Goal: Transaction & Acquisition: Download file/media

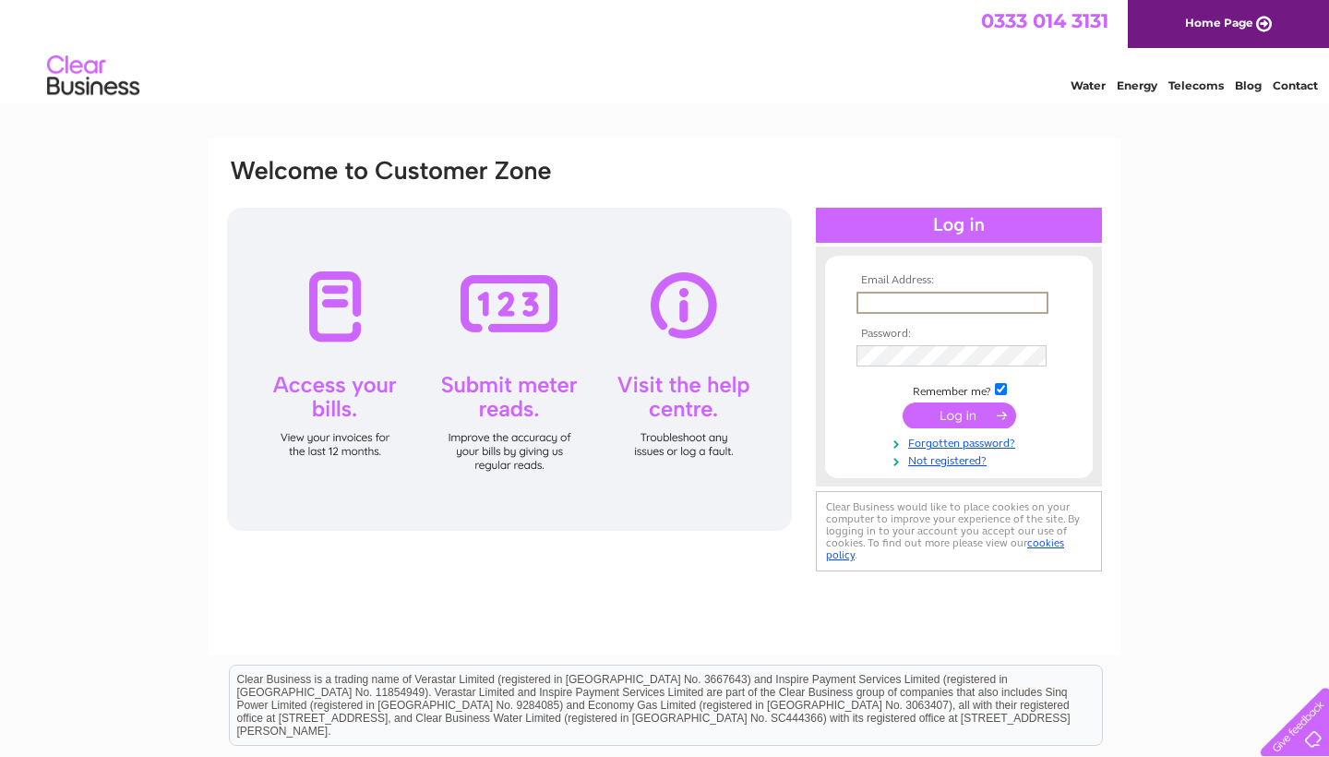
type input "Hibbittjm@aol.com"
click at [959, 413] on input "submit" at bounding box center [958, 415] width 113 height 26
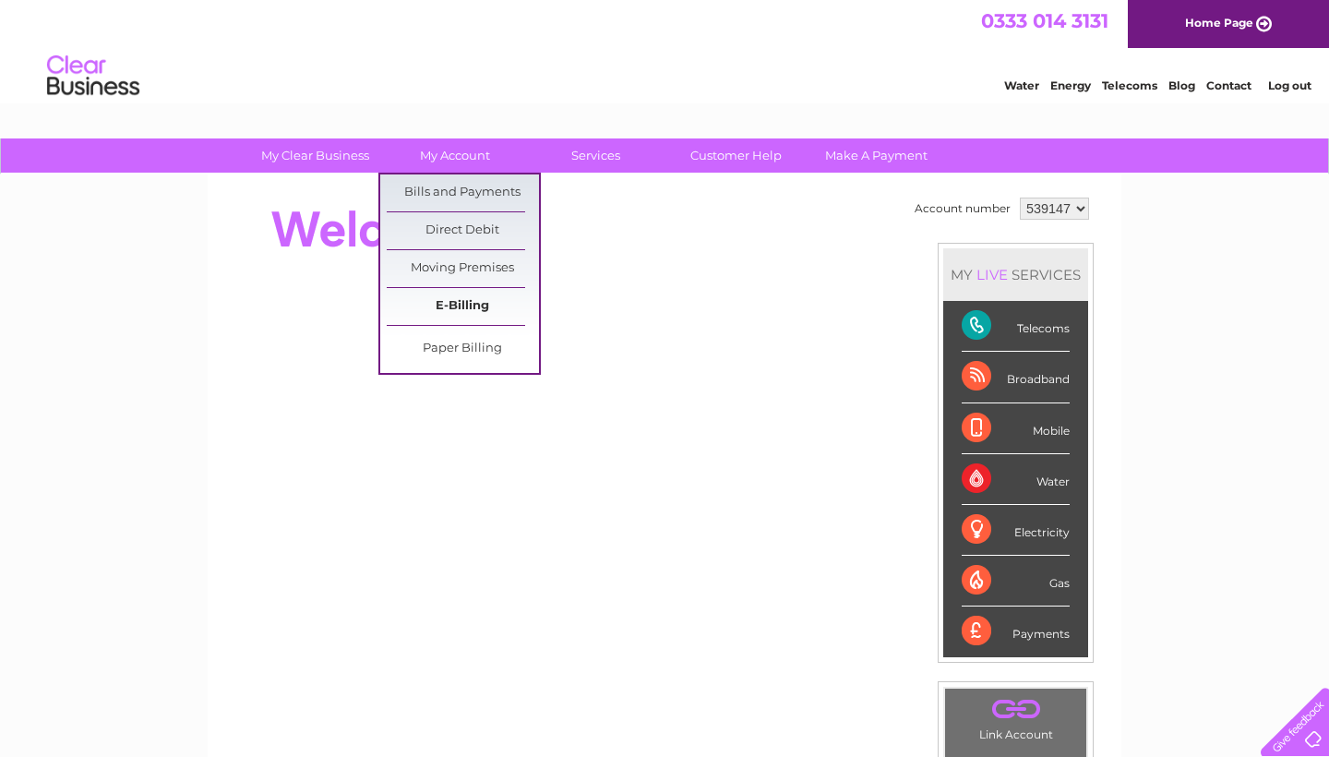
click at [459, 304] on link "E-Billing" at bounding box center [463, 306] width 152 height 37
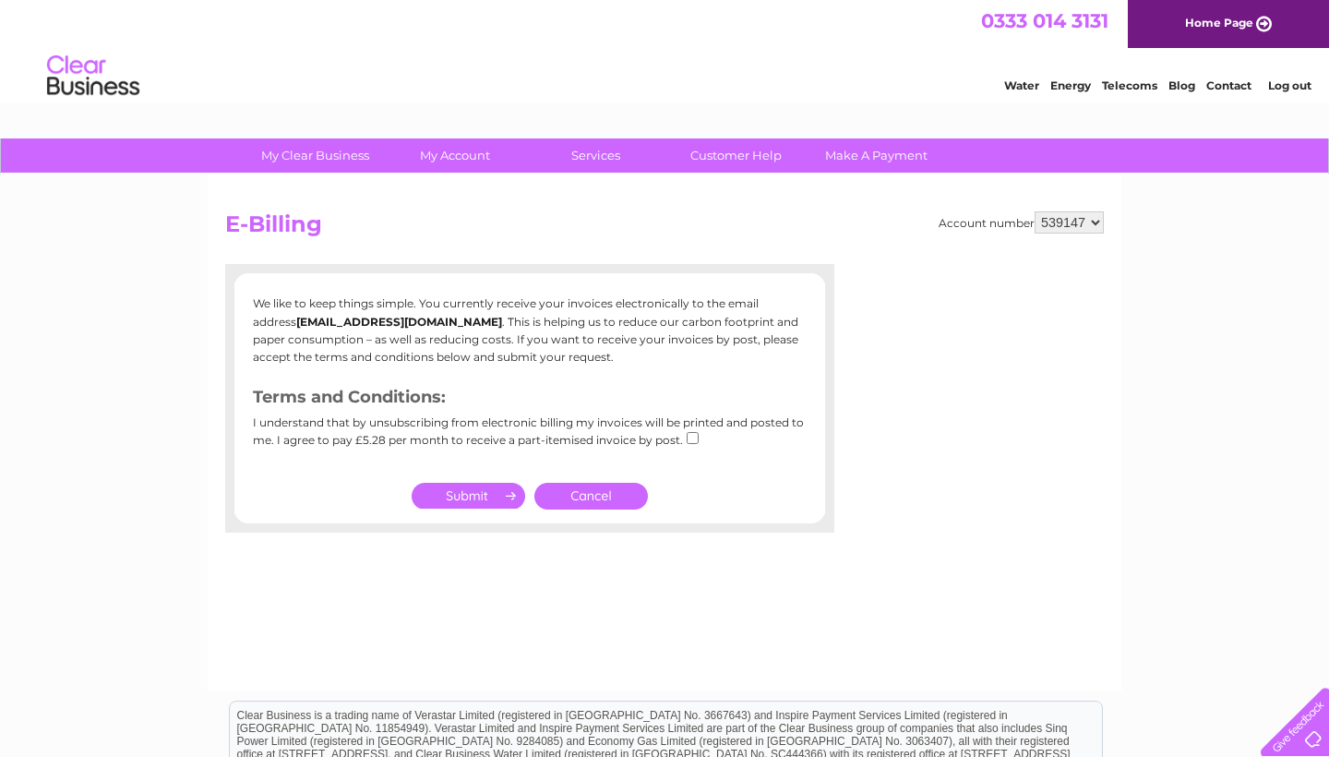
click at [595, 489] on link "Cancel" at bounding box center [590, 496] width 113 height 27
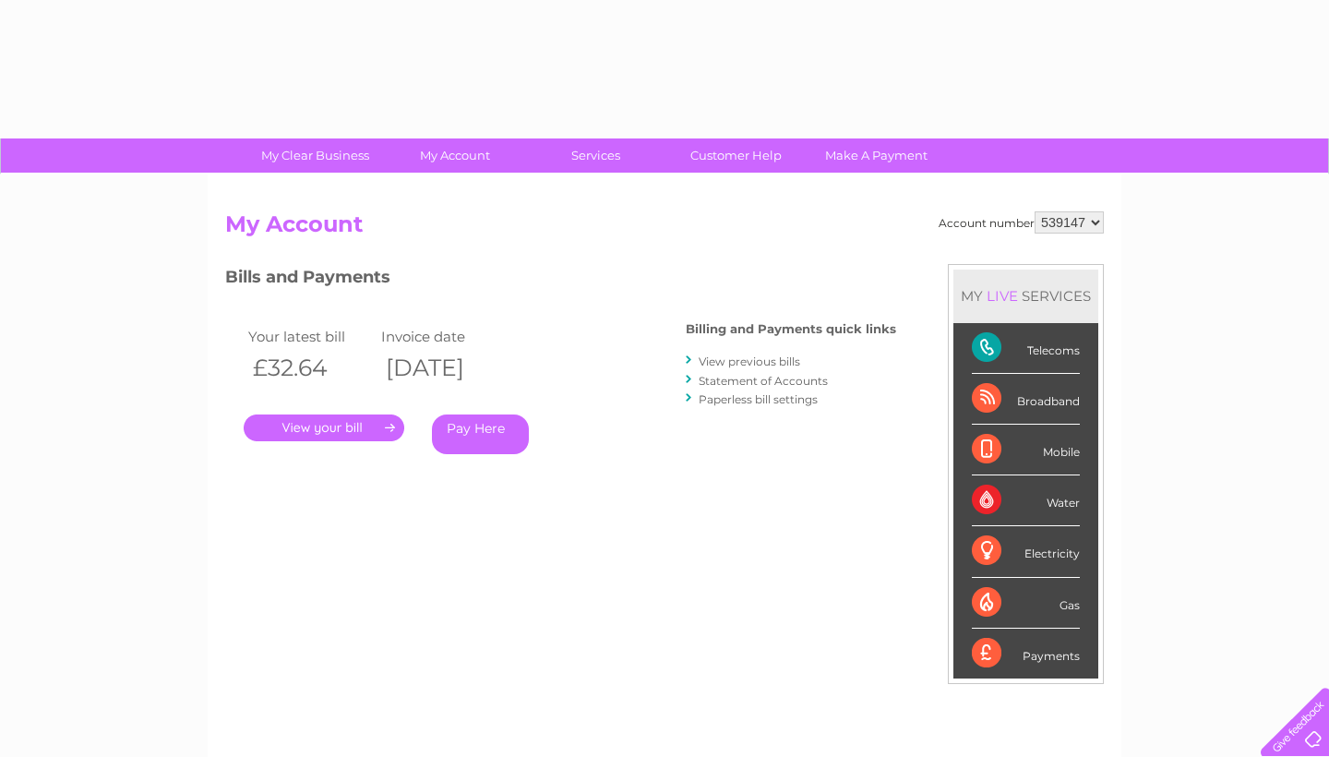
click at [604, 492] on div "Bills and Payments Billing and Payments quick links View previous bills Stateme…" at bounding box center [560, 386] width 671 height 244
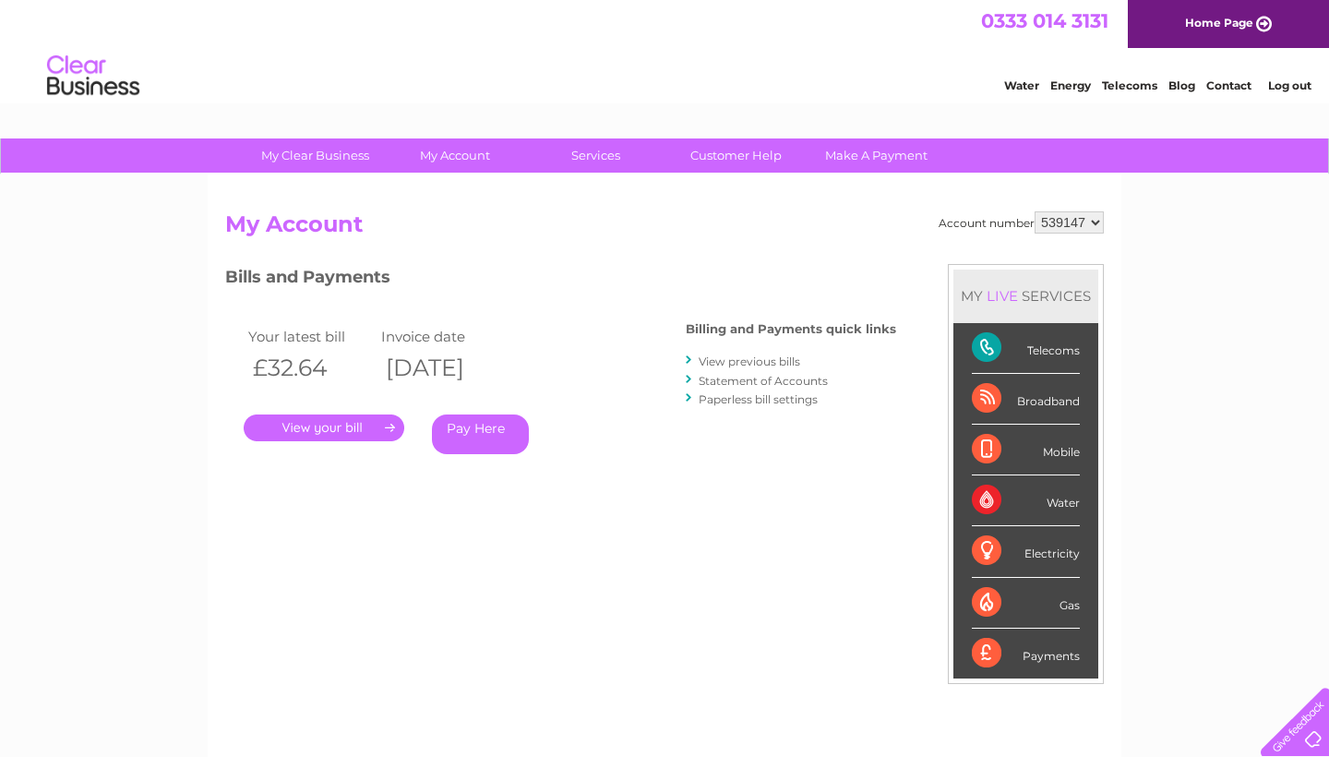
click at [364, 424] on link "." at bounding box center [324, 427] width 161 height 27
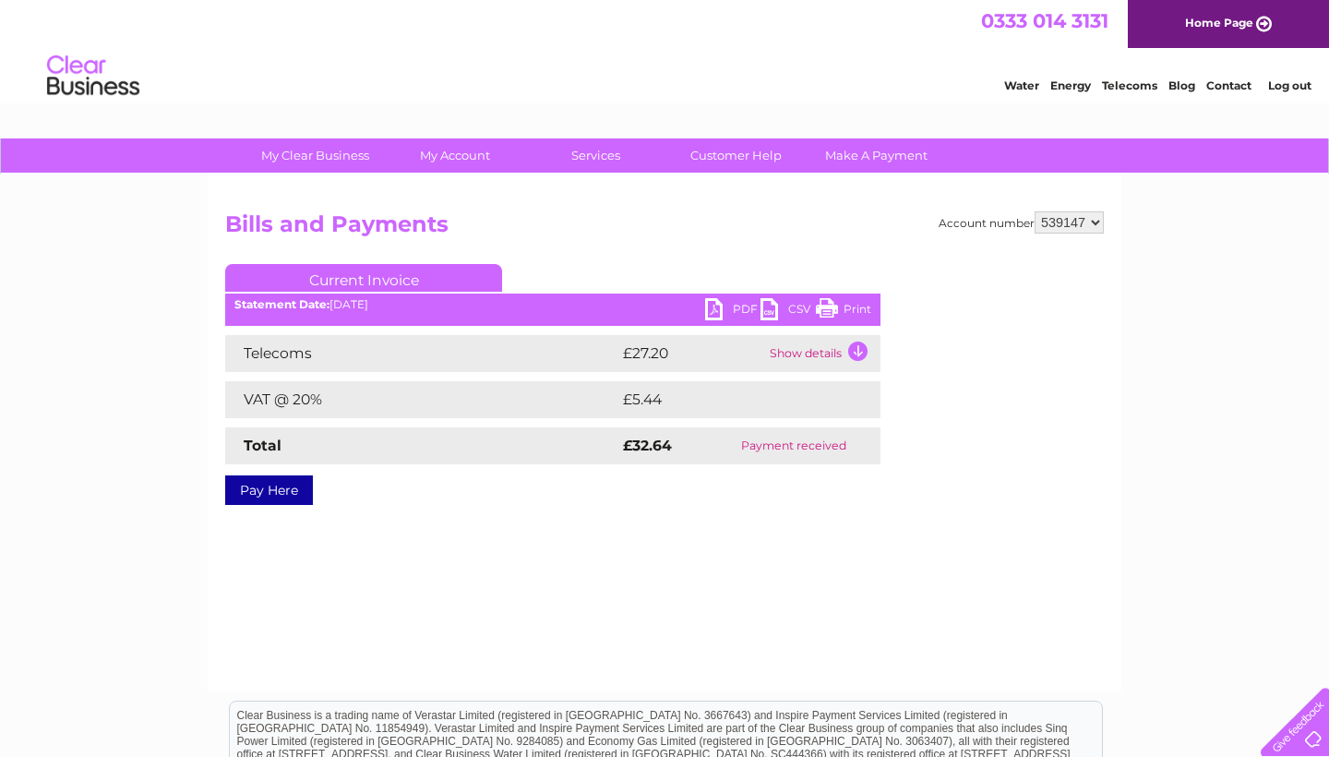
click at [383, 273] on link "Current Invoice" at bounding box center [363, 278] width 277 height 28
click at [348, 278] on link "Current Invoice" at bounding box center [363, 278] width 277 height 28
click at [856, 353] on td "Show details" at bounding box center [822, 353] width 115 height 37
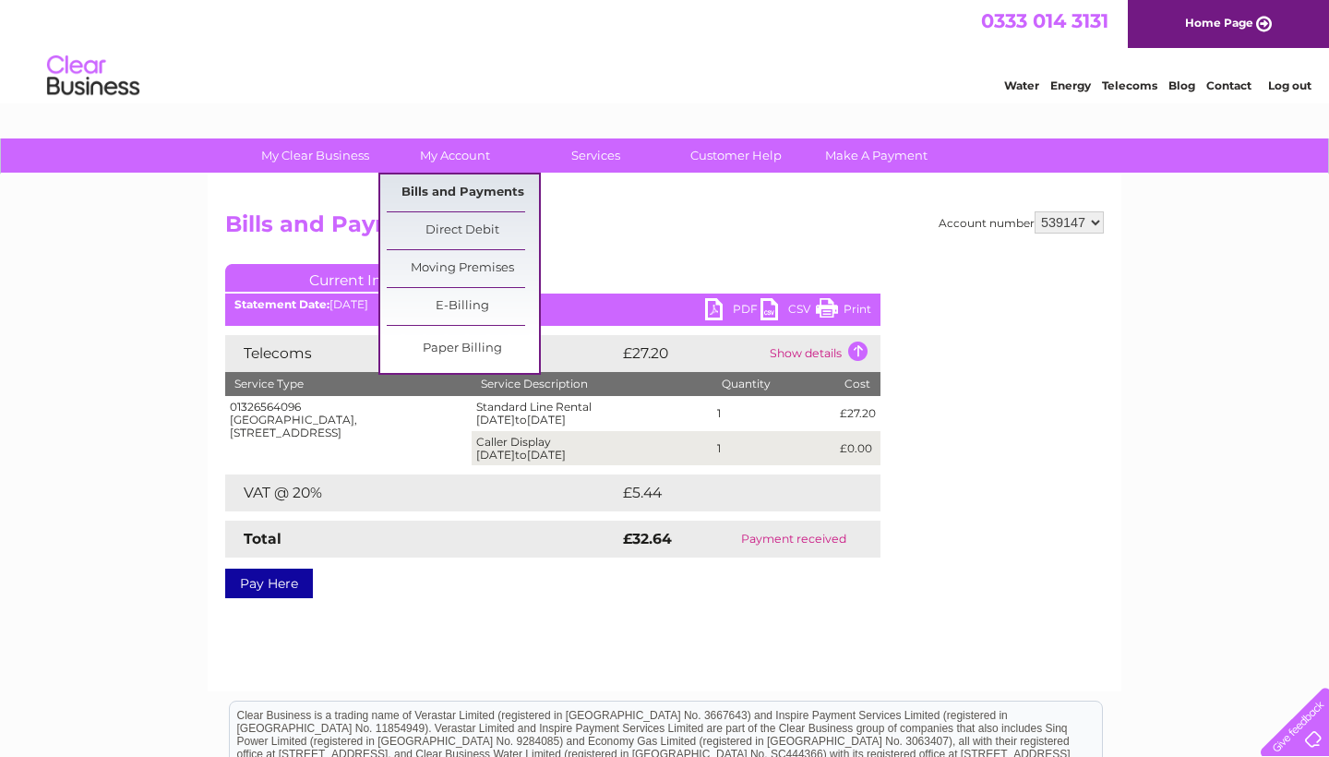
click at [474, 192] on link "Bills and Payments" at bounding box center [463, 192] width 152 height 37
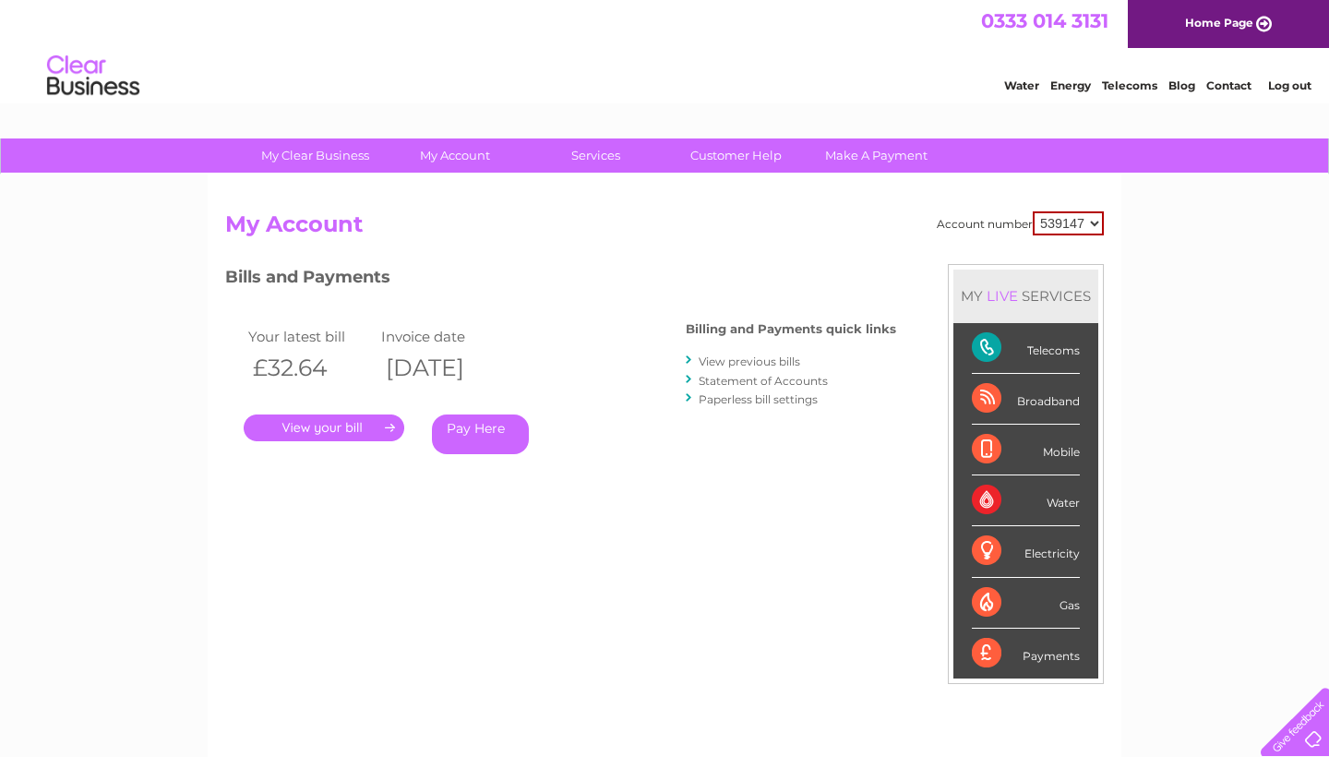
click at [691, 358] on div at bounding box center [690, 361] width 8 height 18
click at [730, 361] on link "View previous bills" at bounding box center [748, 361] width 101 height 14
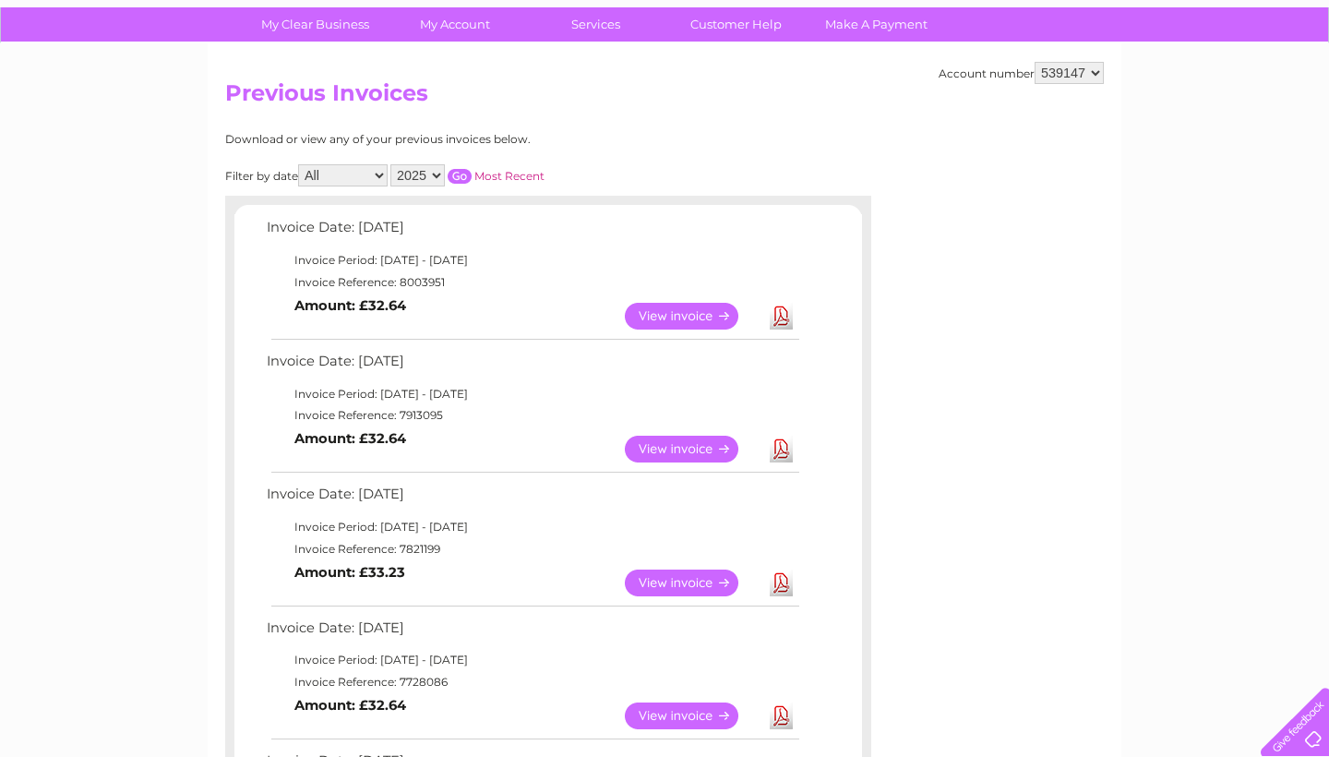
scroll to position [137, 0]
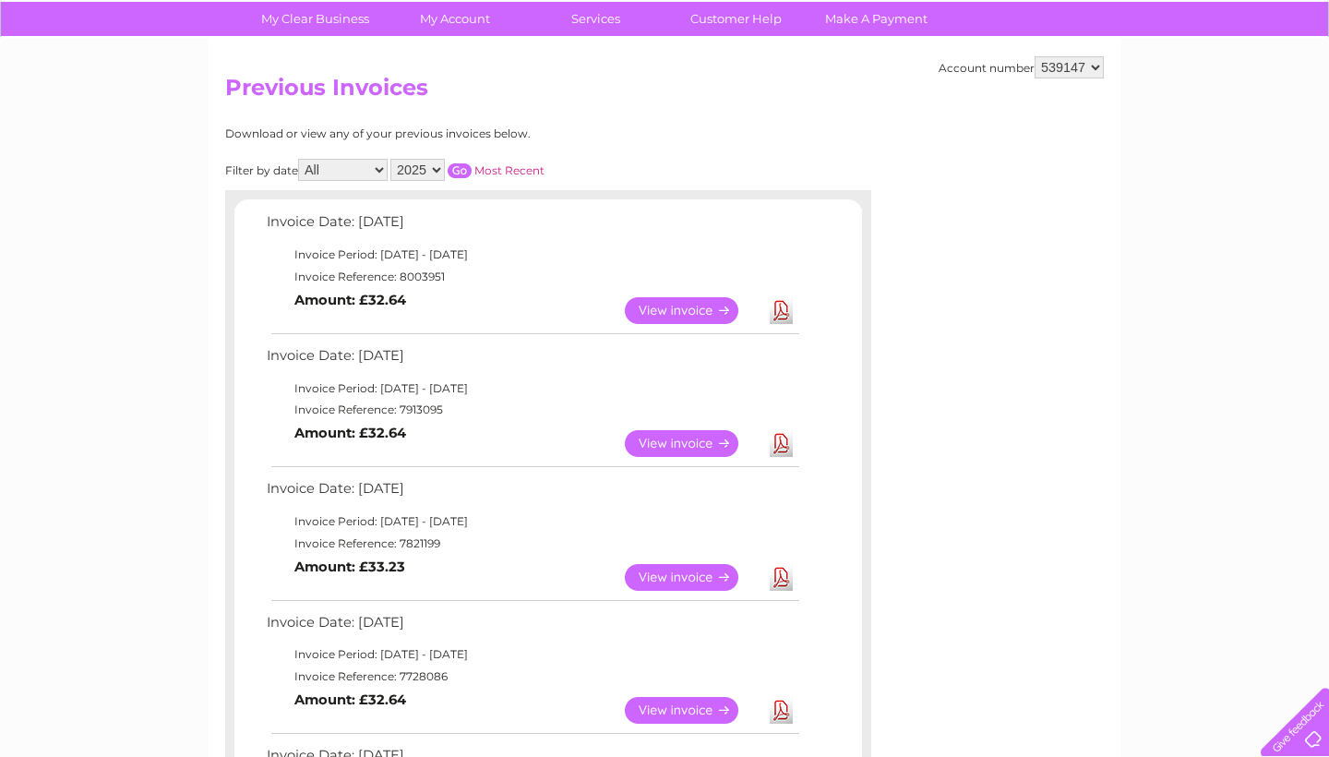
click at [782, 435] on link "Download" at bounding box center [781, 443] width 23 height 27
click at [774, 577] on link "Download" at bounding box center [781, 577] width 23 height 27
click at [775, 697] on link "Download" at bounding box center [781, 710] width 23 height 27
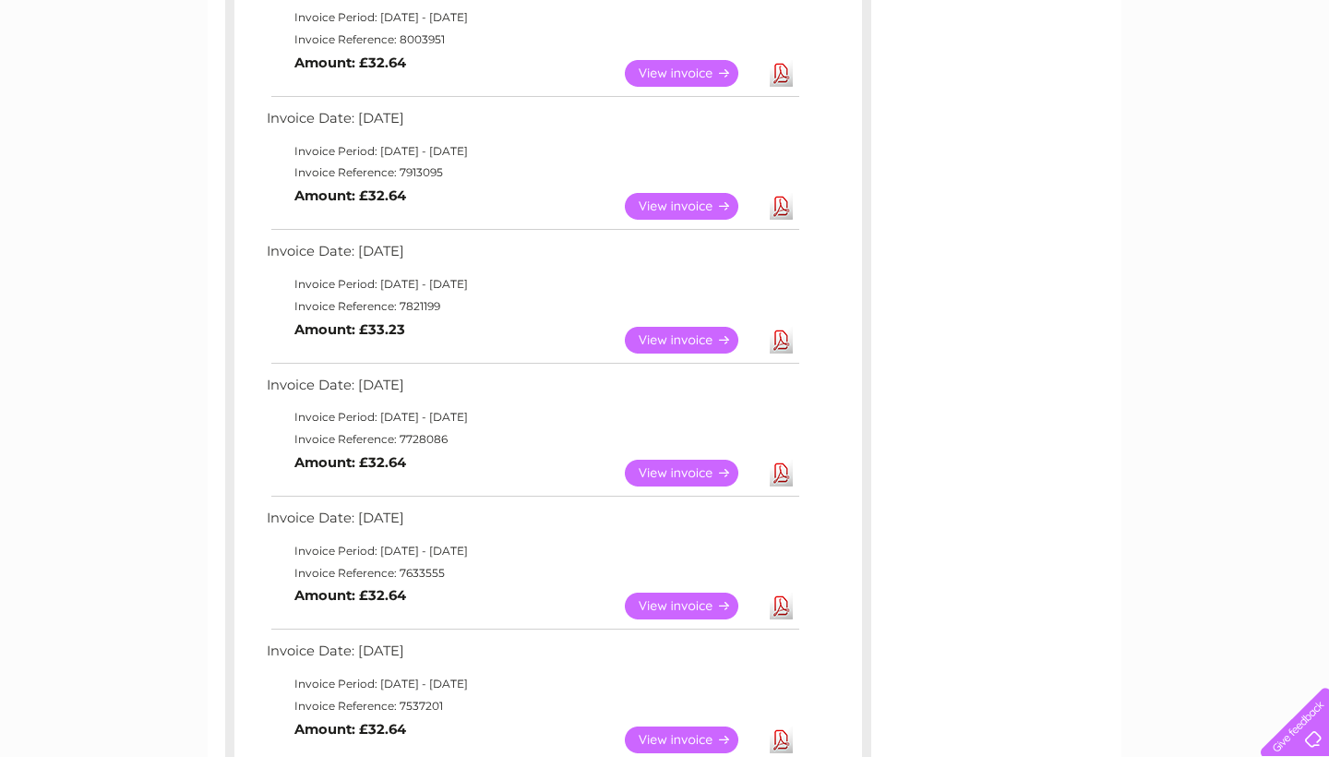
scroll to position [377, 0]
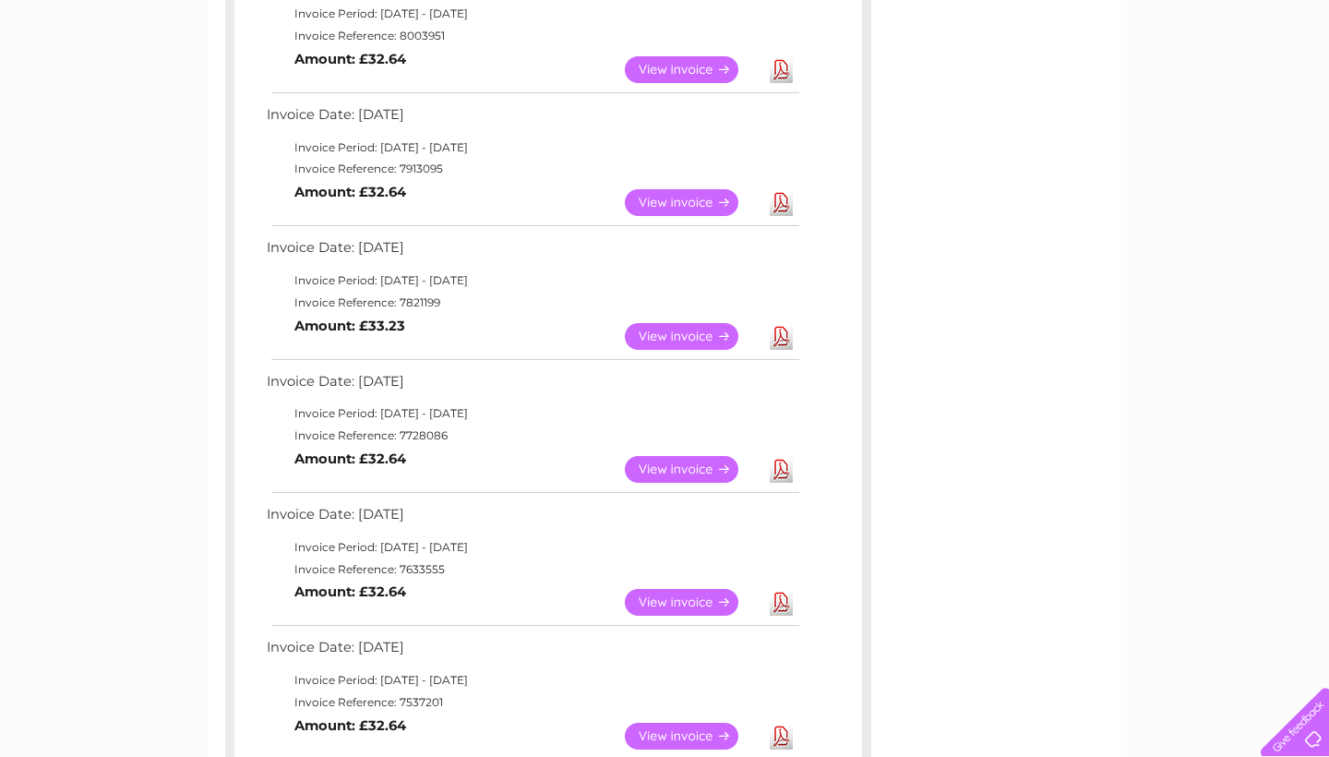
click at [782, 589] on link "Download" at bounding box center [781, 602] width 23 height 27
click at [784, 722] on link "Download" at bounding box center [781, 735] width 23 height 27
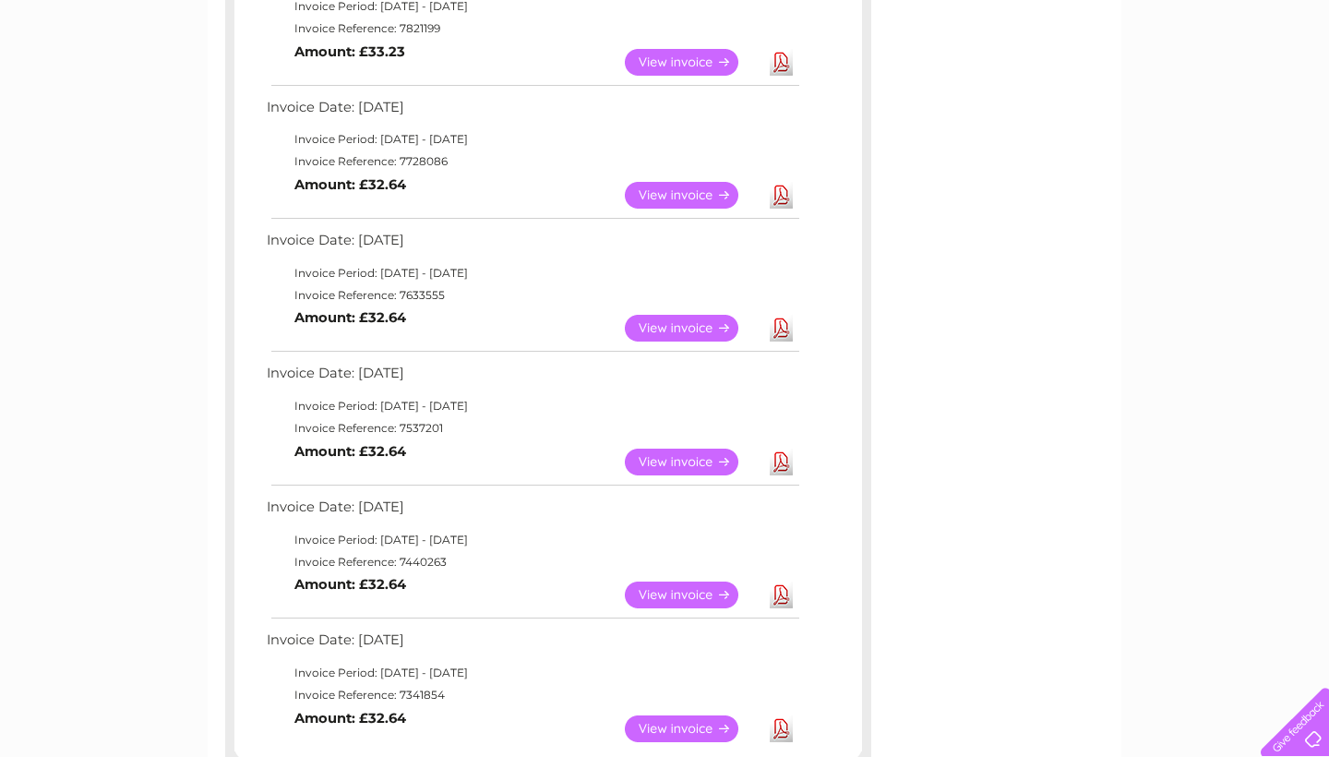
scroll to position [654, 0]
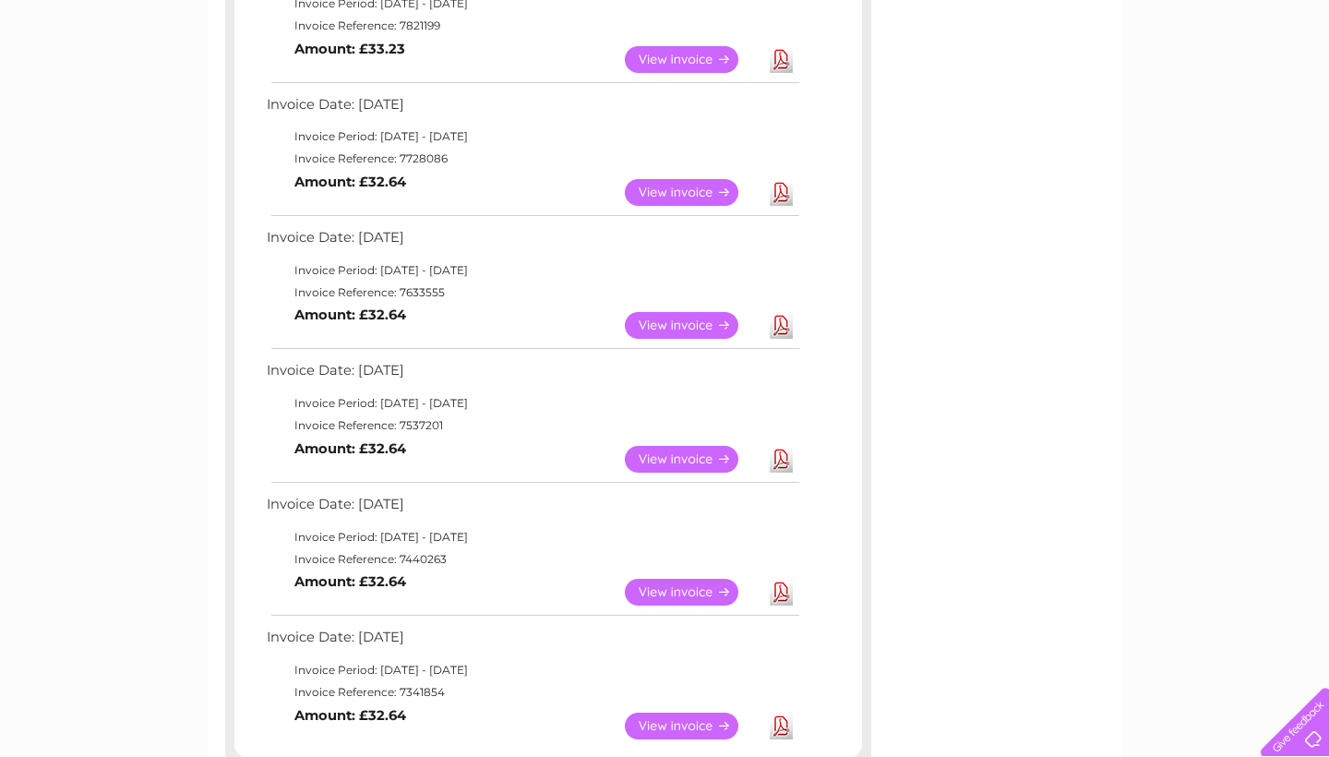
click at [784, 579] on link "Download" at bounding box center [781, 592] width 23 height 27
click at [779, 712] on link "Download" at bounding box center [781, 725] width 23 height 27
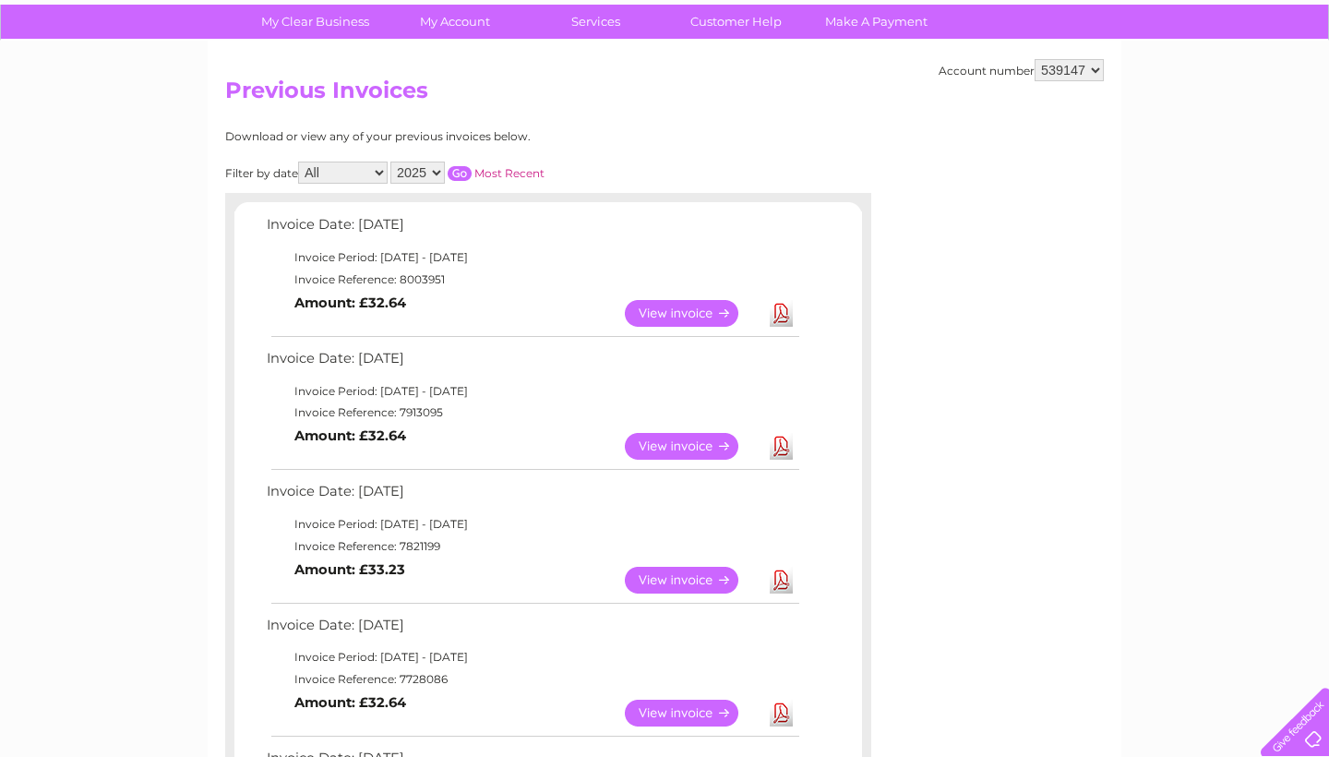
scroll to position [132, 0]
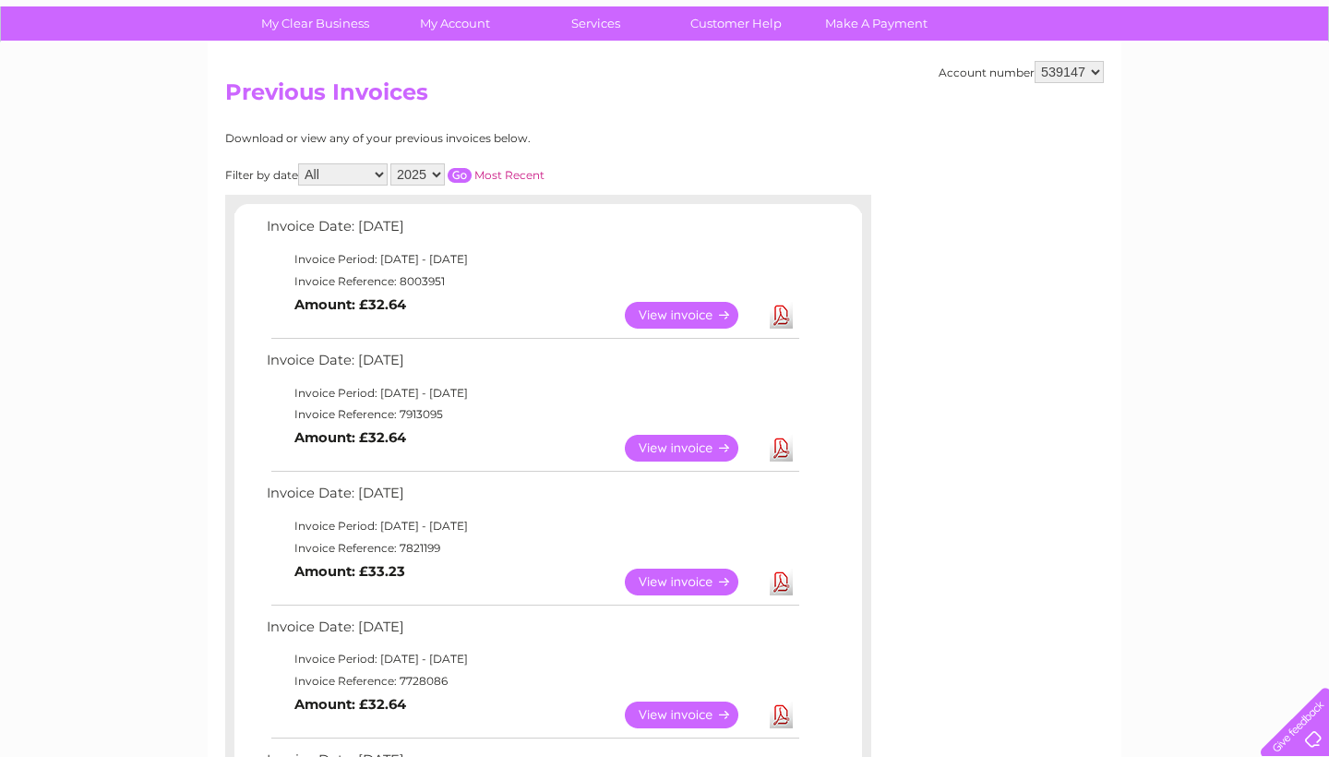
select select "2024"
click at [472, 168] on input "button" at bounding box center [460, 175] width 24 height 15
click at [784, 313] on link "Download" at bounding box center [781, 315] width 23 height 27
click at [787, 438] on link "Download" at bounding box center [781, 448] width 23 height 27
click at [782, 578] on link "Download" at bounding box center [781, 581] width 23 height 27
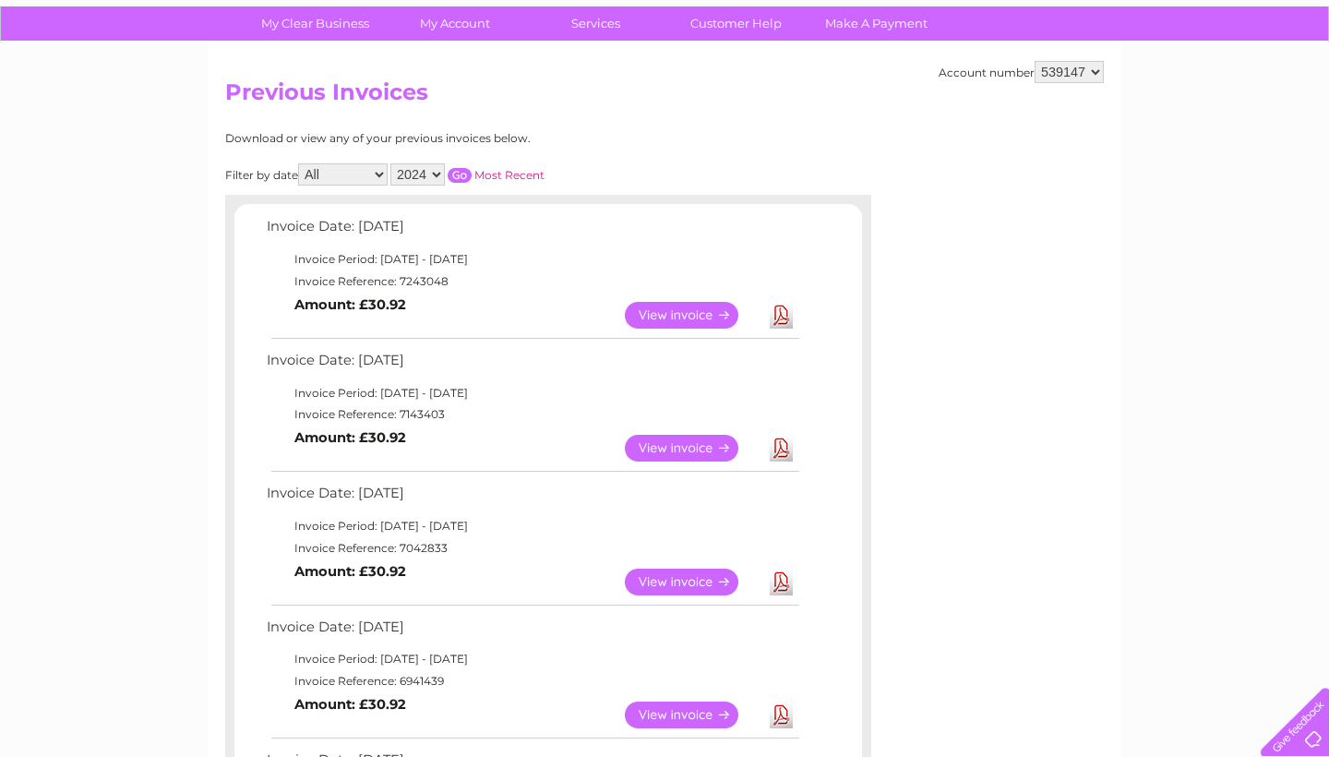
click at [777, 701] on link "Download" at bounding box center [781, 714] width 23 height 27
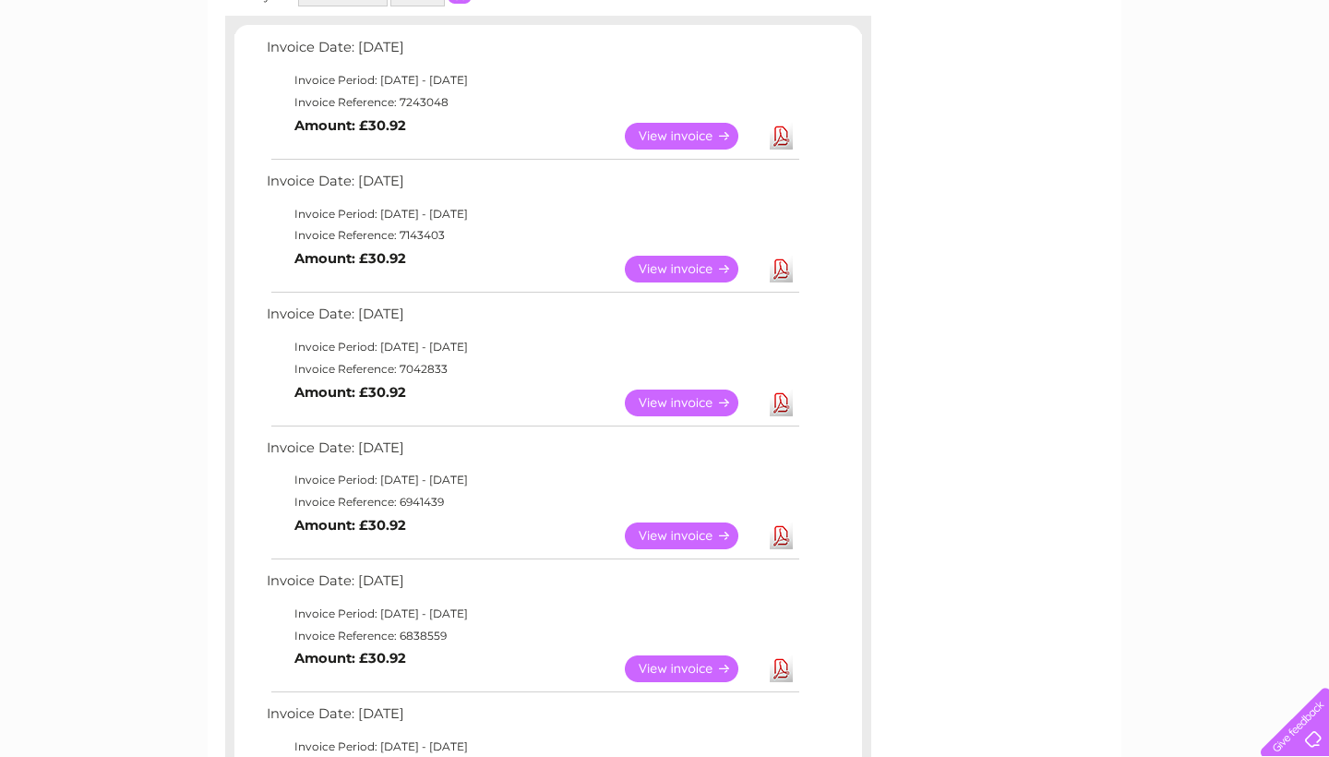
scroll to position [316, 0]
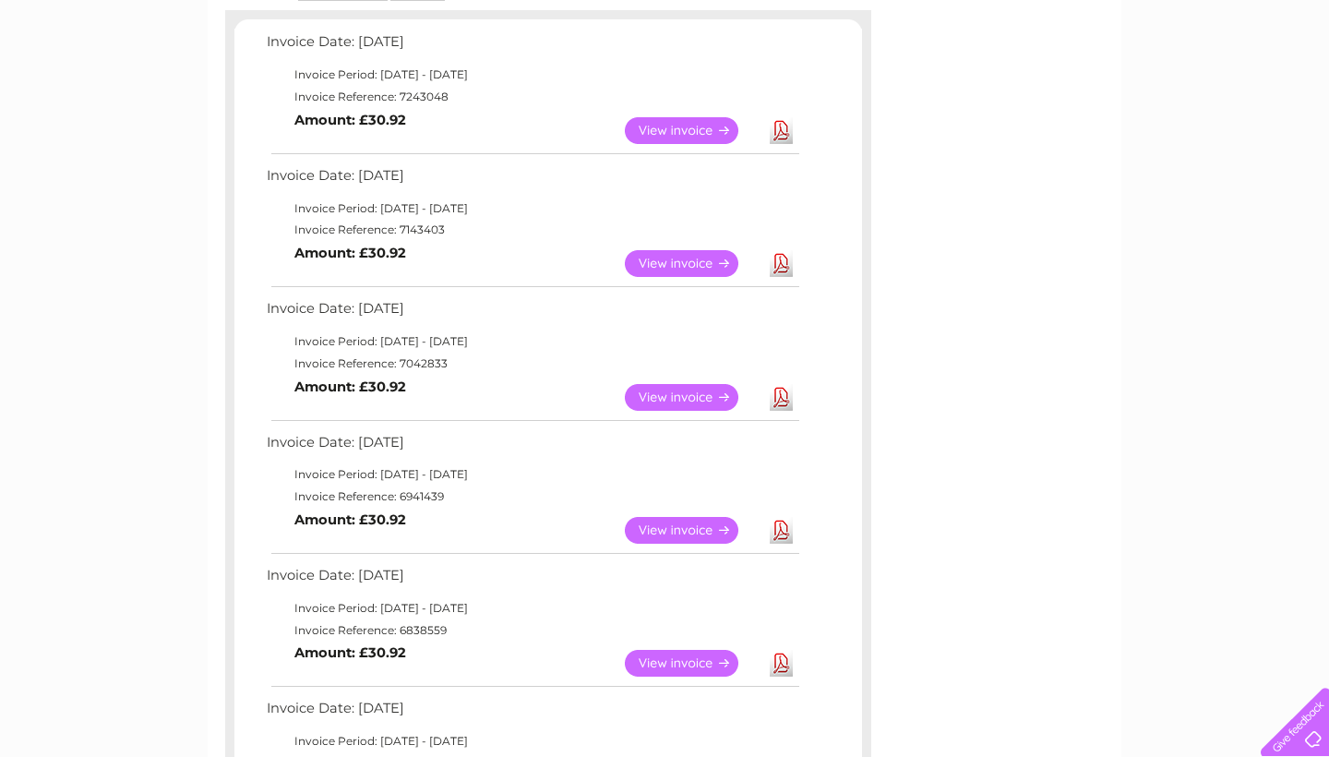
click at [786, 650] on link "Download" at bounding box center [781, 663] width 23 height 27
